Goal: Entertainment & Leisure: Consume media (video, audio)

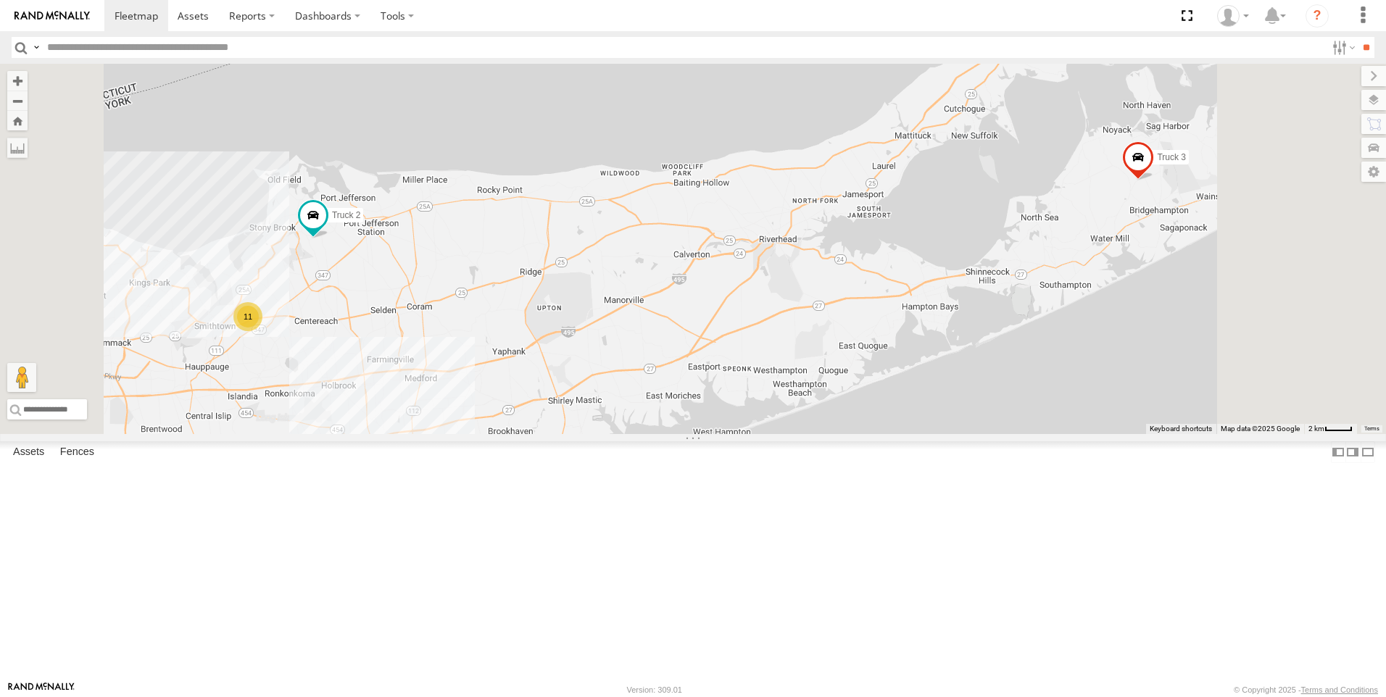
click at [0, 0] on link at bounding box center [0, 0] width 0 height 0
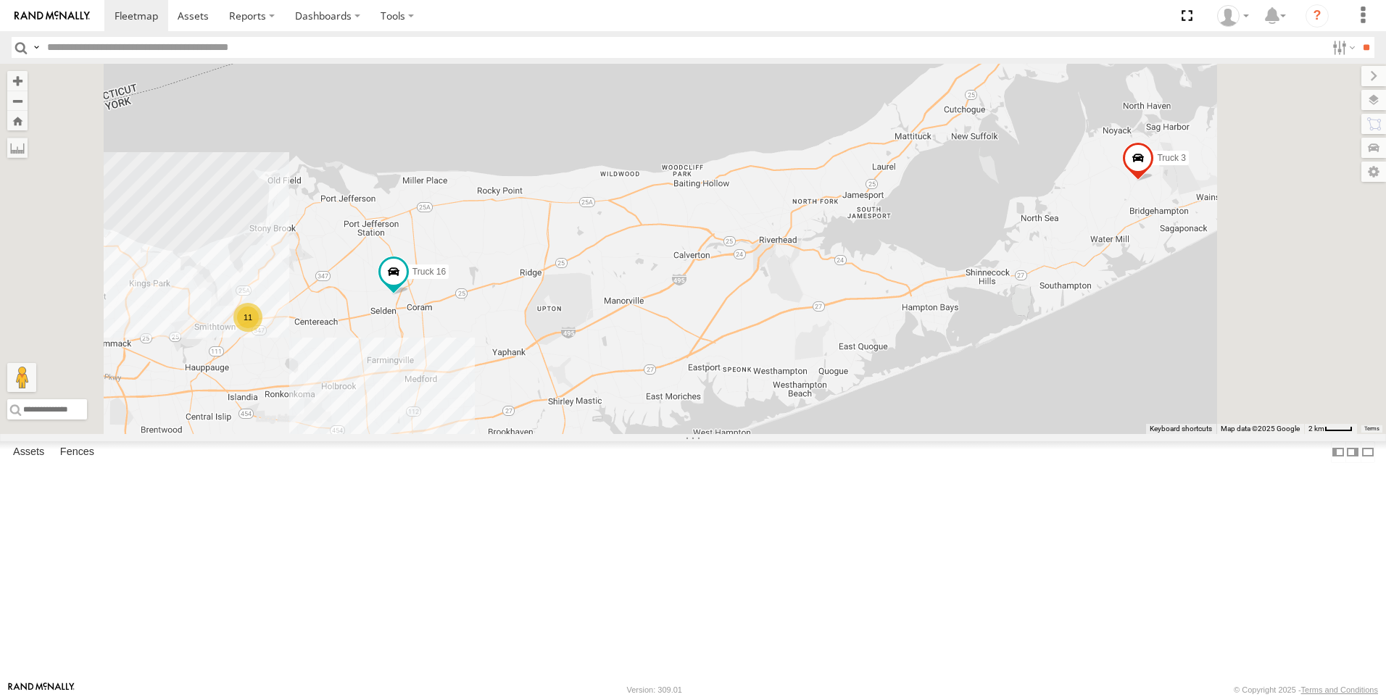
click at [0, 0] on link at bounding box center [0, 0] width 0 height 0
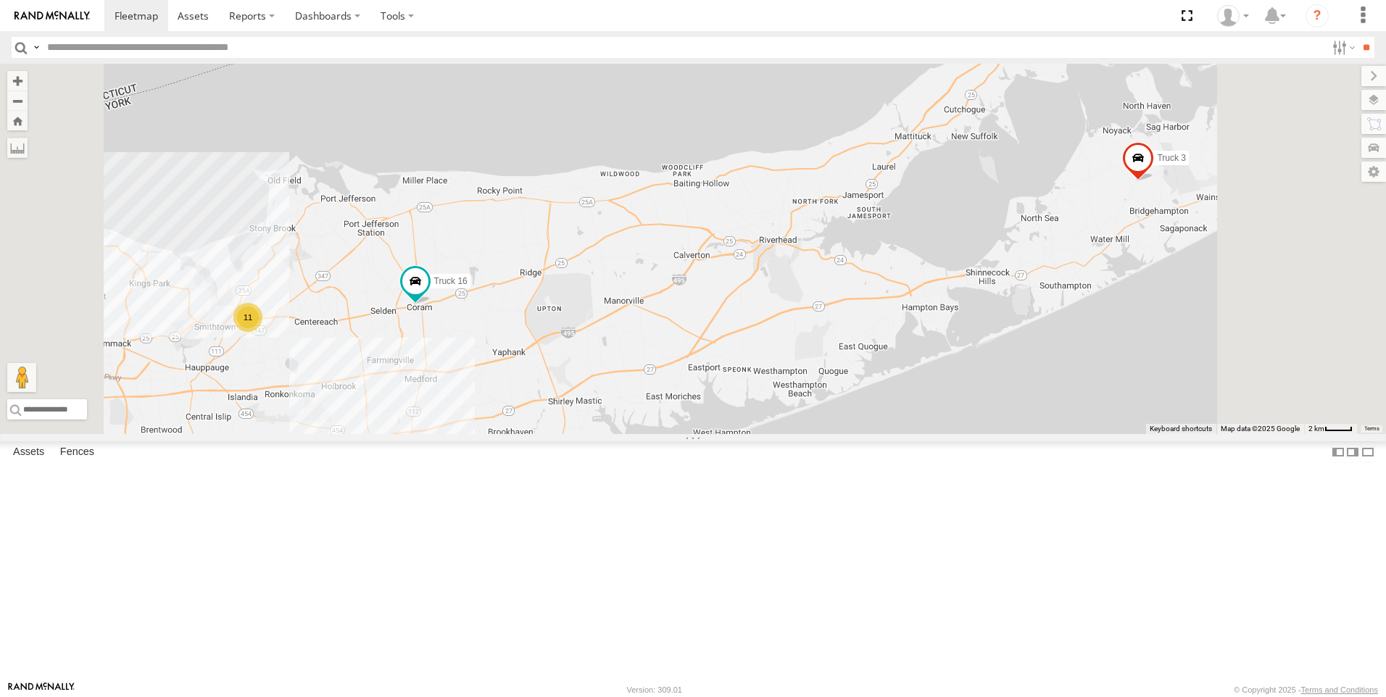
click at [0, 0] on link at bounding box center [0, 0] width 0 height 0
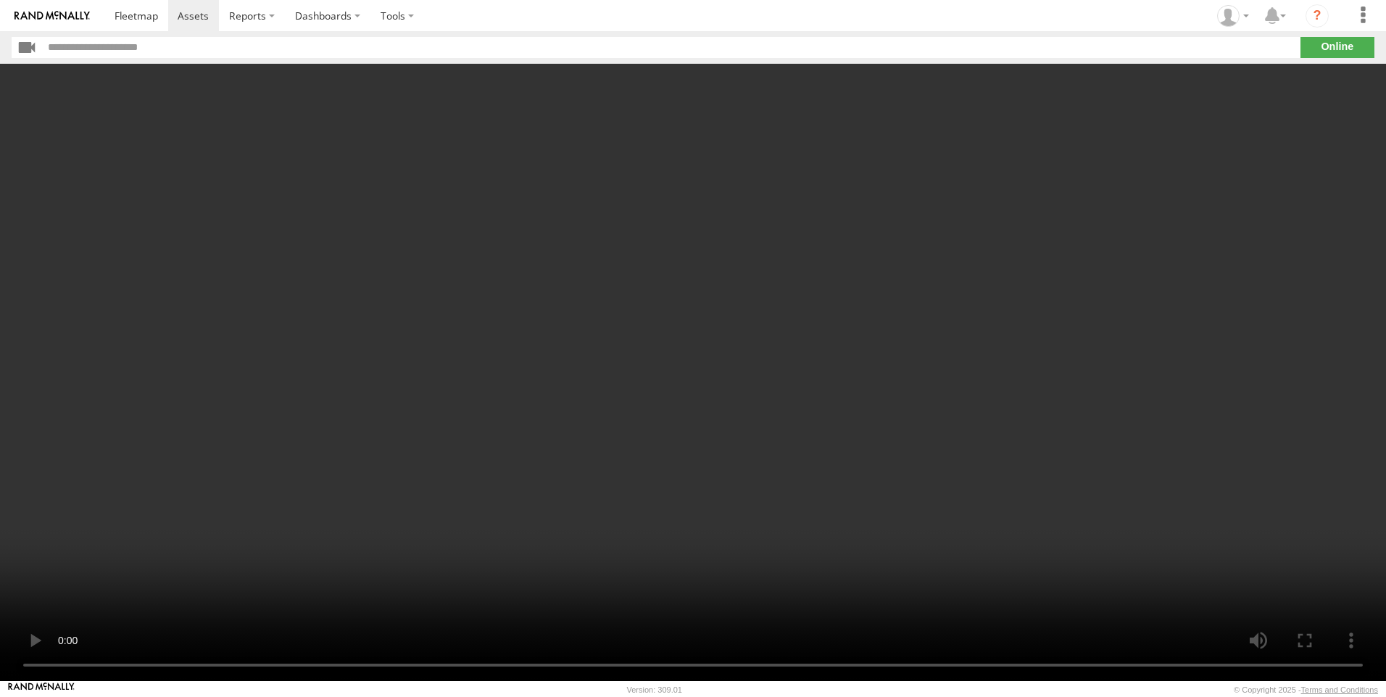
click at [507, 455] on video at bounding box center [693, 373] width 1386 height 618
click at [178, 188] on video at bounding box center [693, 373] width 1386 height 618
click at [382, 249] on video at bounding box center [693, 373] width 1386 height 618
click at [605, 193] on video at bounding box center [693, 373] width 1386 height 618
